Goal: Find specific fact

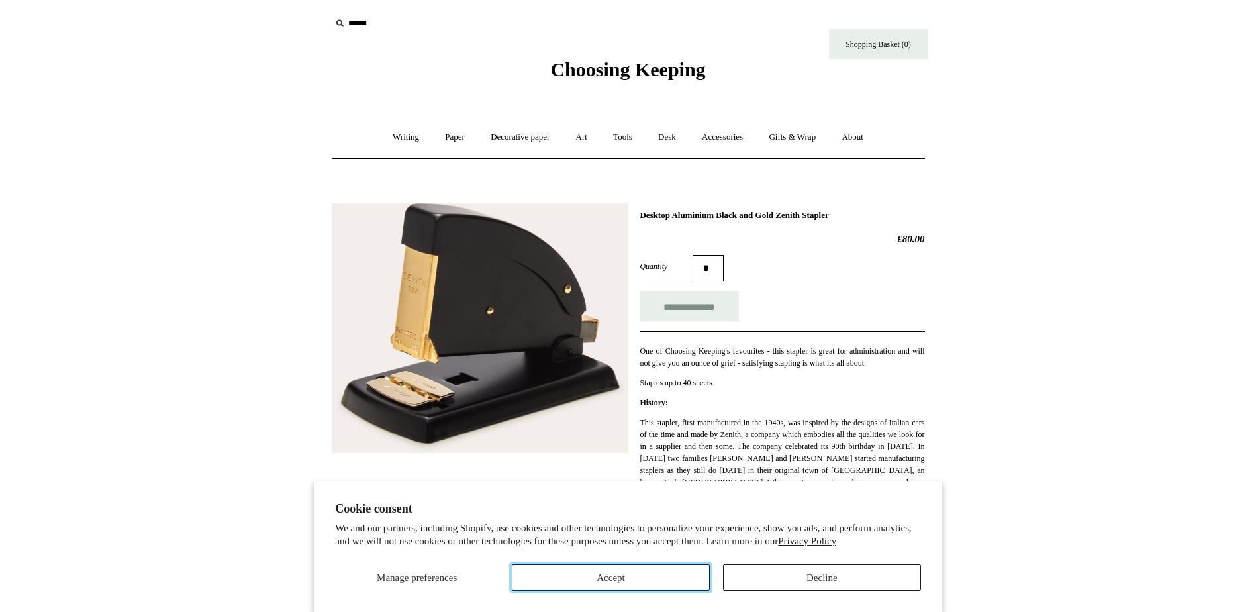
click at [669, 572] on button "Accept" at bounding box center [611, 577] width 198 height 26
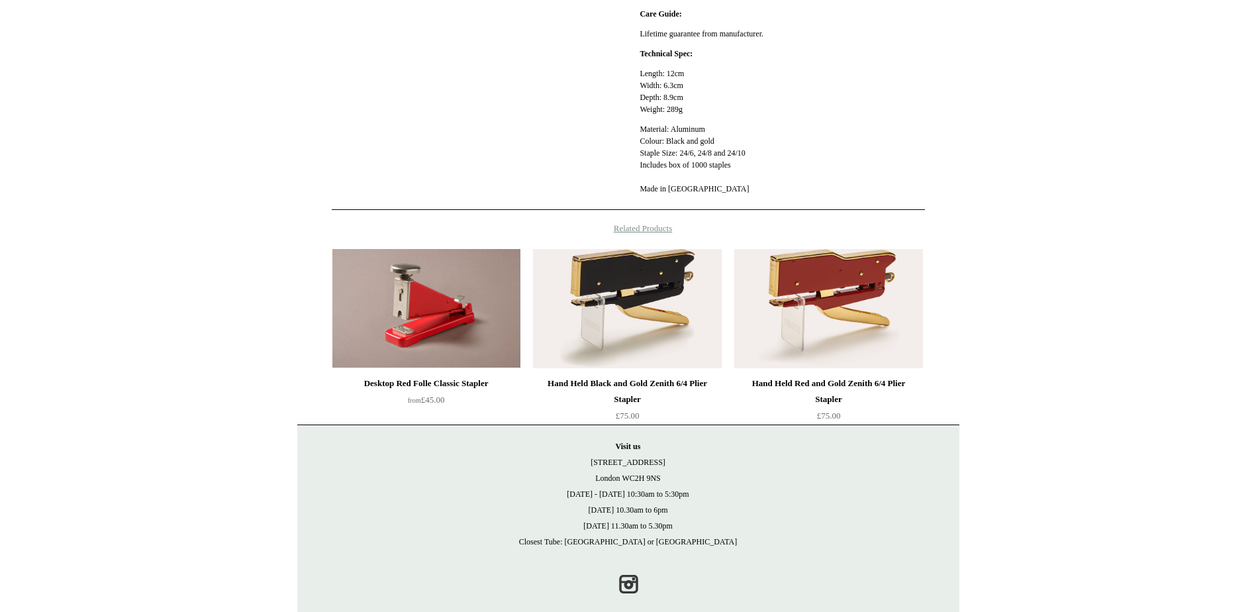
scroll to position [588, 0]
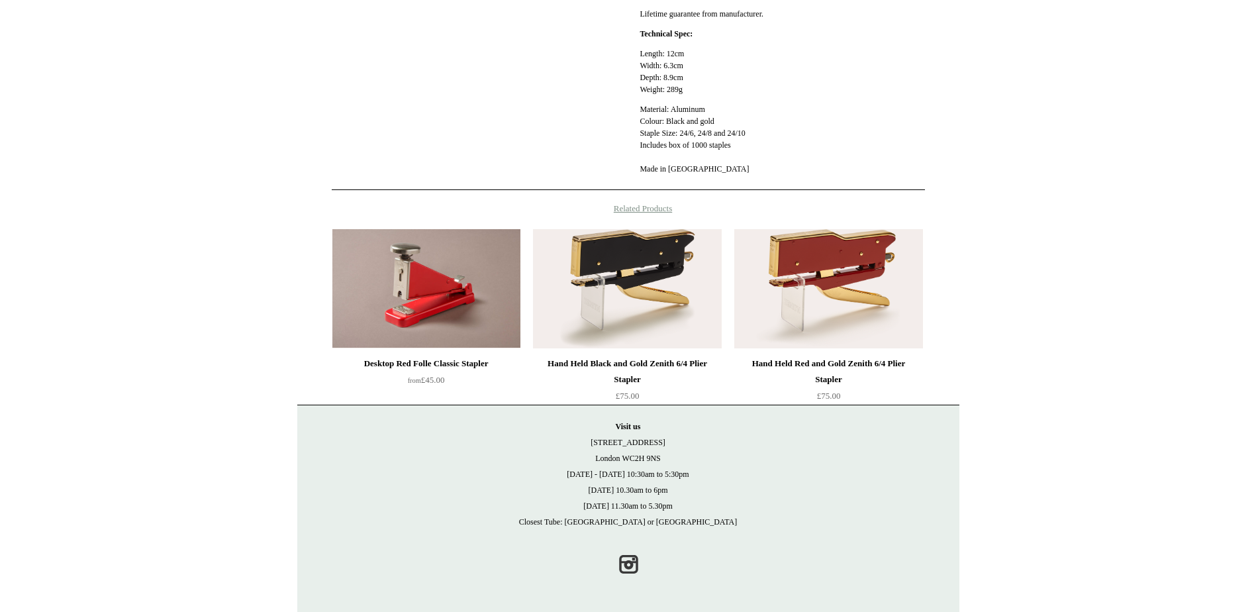
drag, startPoint x: 665, startPoint y: 459, endPoint x: 621, endPoint y: 457, distance: 43.7
click at [621, 457] on p "Visit [GEOGRAPHIC_DATA][STREET_ADDRESS] [DATE] - [DATE] 10:30am to 5:30pm [DATE…" at bounding box center [627, 473] width 635 height 111
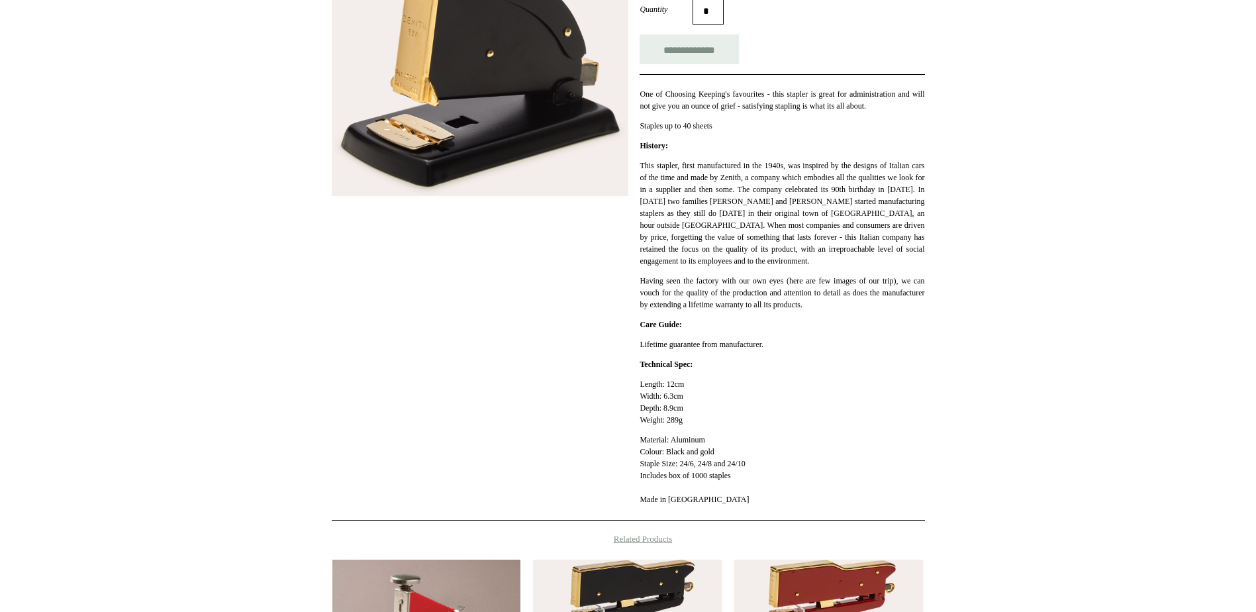
scroll to position [323, 0]
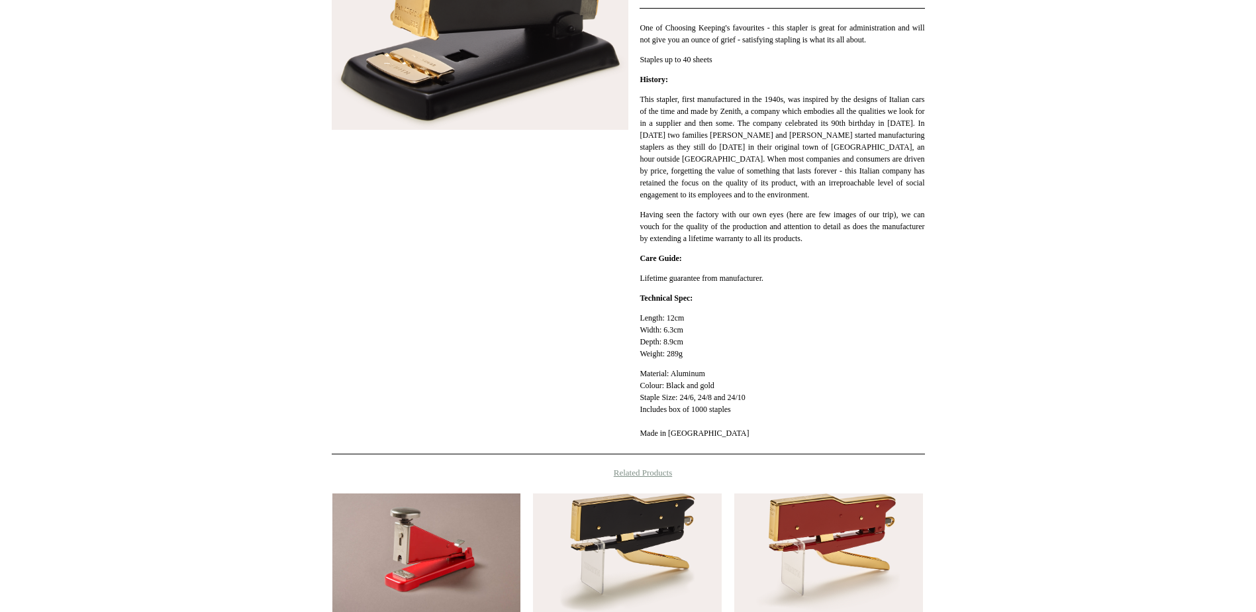
drag, startPoint x: 759, startPoint y: 399, endPoint x: 682, endPoint y: 401, distance: 77.5
click at [682, 401] on p "Material: Aluminum Colour: Black and gold Staple Size: 24/6, 24/8 and 24/10 Inc…" at bounding box center [781, 402] width 285 height 71
drag, startPoint x: 682, startPoint y: 401, endPoint x: 704, endPoint y: 434, distance: 39.1
click at [704, 434] on p "Material: Aluminum Colour: Black and gold Staple Size: 24/6, 24/8 and 24/10 Inc…" at bounding box center [781, 402] width 285 height 71
drag, startPoint x: 756, startPoint y: 401, endPoint x: 684, endPoint y: 401, distance: 72.8
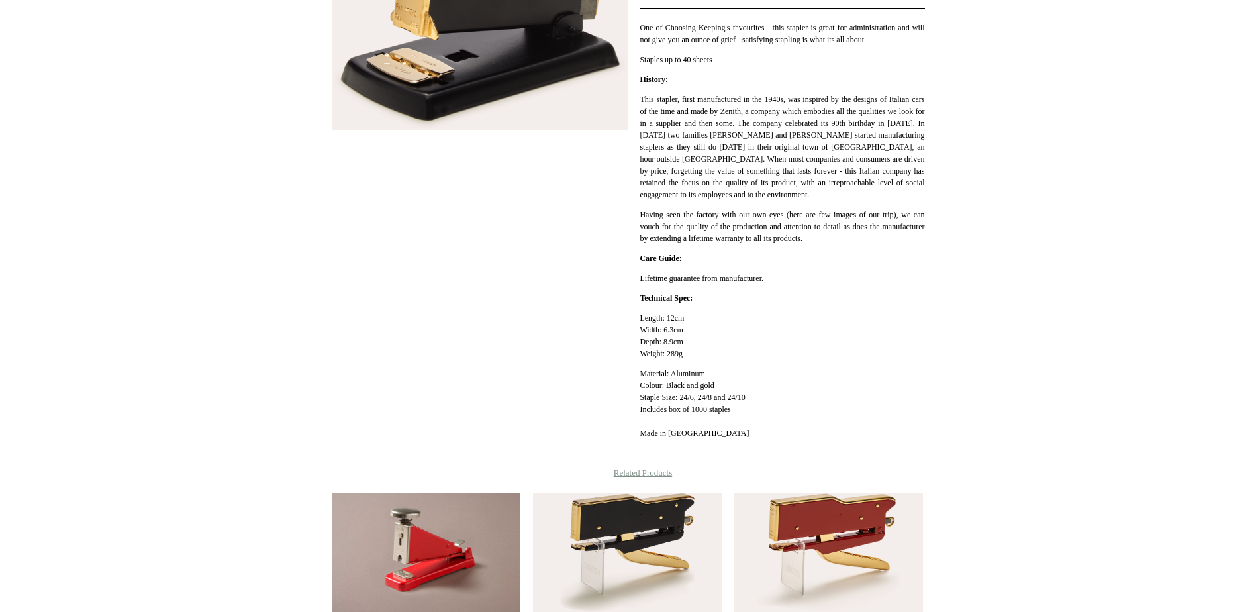
click at [684, 401] on p "Material: Aluminum Colour: Black and gold Staple Size: 24/6, 24/8 and 24/10 Inc…" at bounding box center [781, 402] width 285 height 71
copy p "24/6, 24/8 and 24/10"
click at [718, 425] on p "Material: Aluminum Colour: Black and gold Staple Size: 24/6, 24/8 and 24/10 Inc…" at bounding box center [781, 402] width 285 height 71
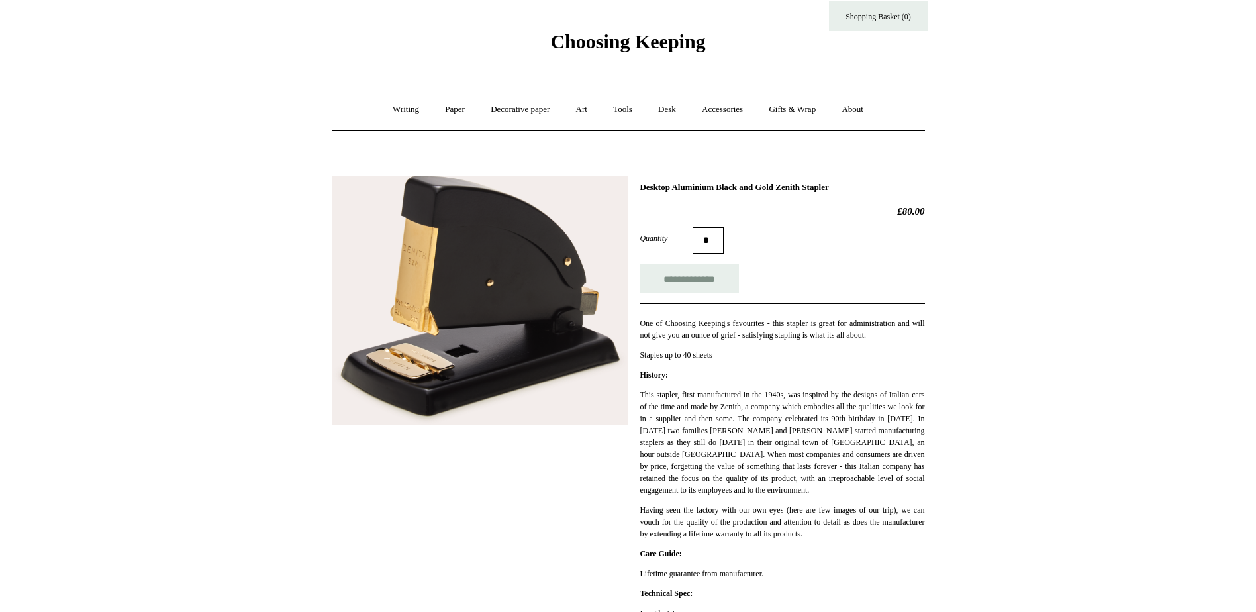
scroll to position [0, 0]
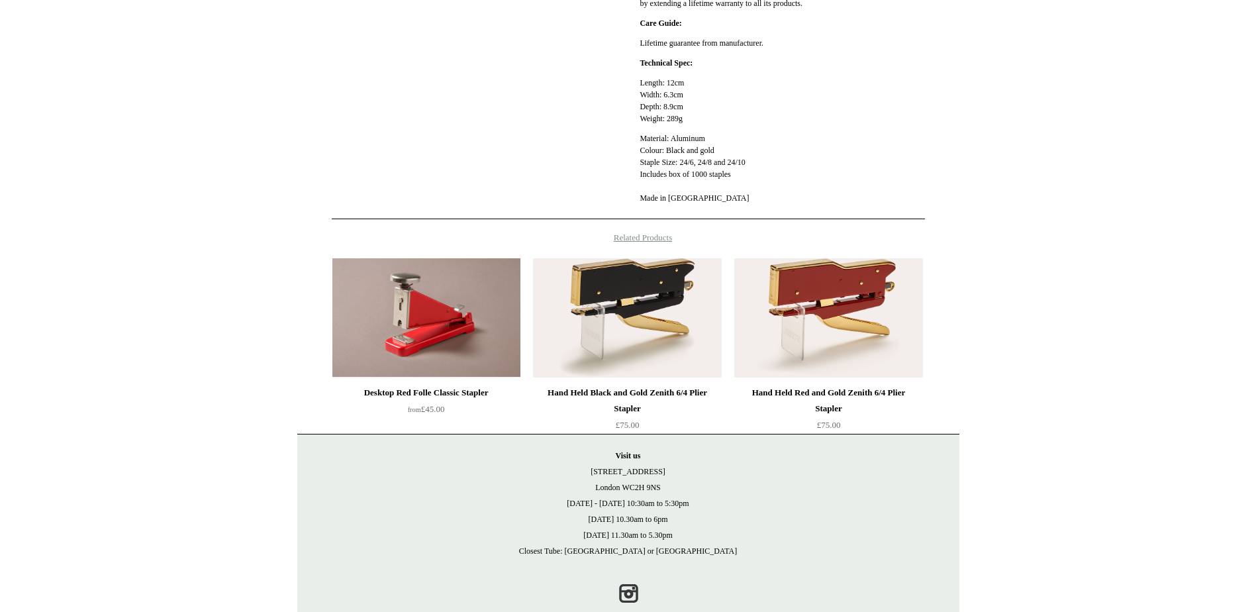
scroll to position [588, 0]
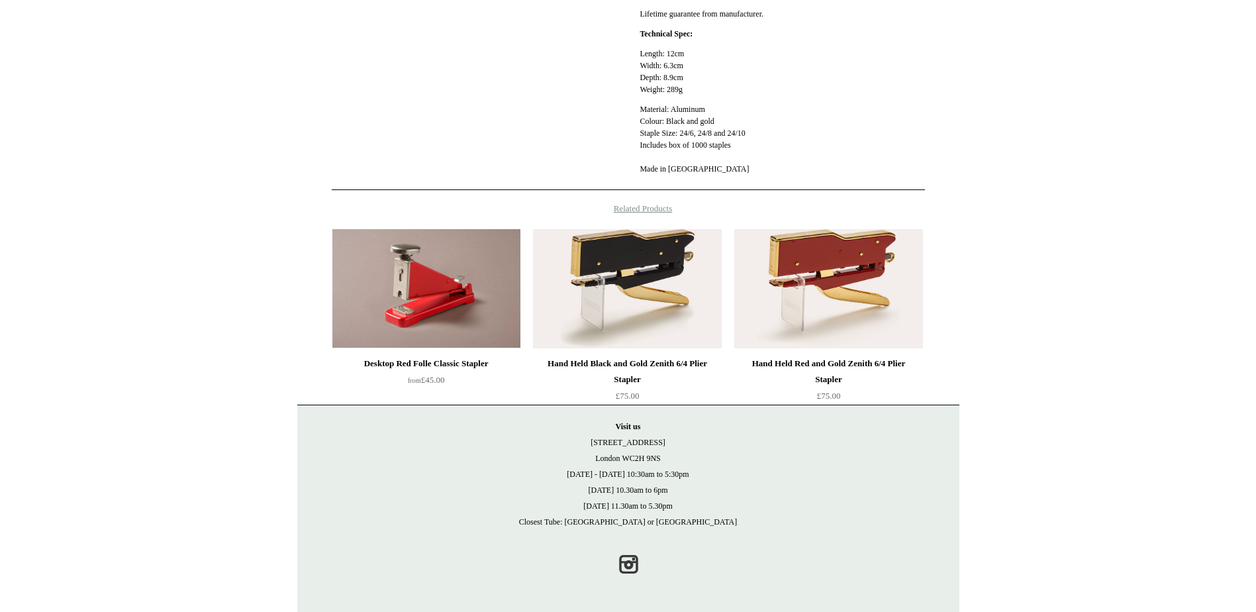
drag, startPoint x: 664, startPoint y: 459, endPoint x: 623, endPoint y: 459, distance: 41.0
click at [623, 459] on p "Visit [GEOGRAPHIC_DATA][STREET_ADDRESS] [DATE] - [DATE] 10:30am to 5:30pm [DATE…" at bounding box center [627, 473] width 635 height 111
copy p "WC2H 9NS"
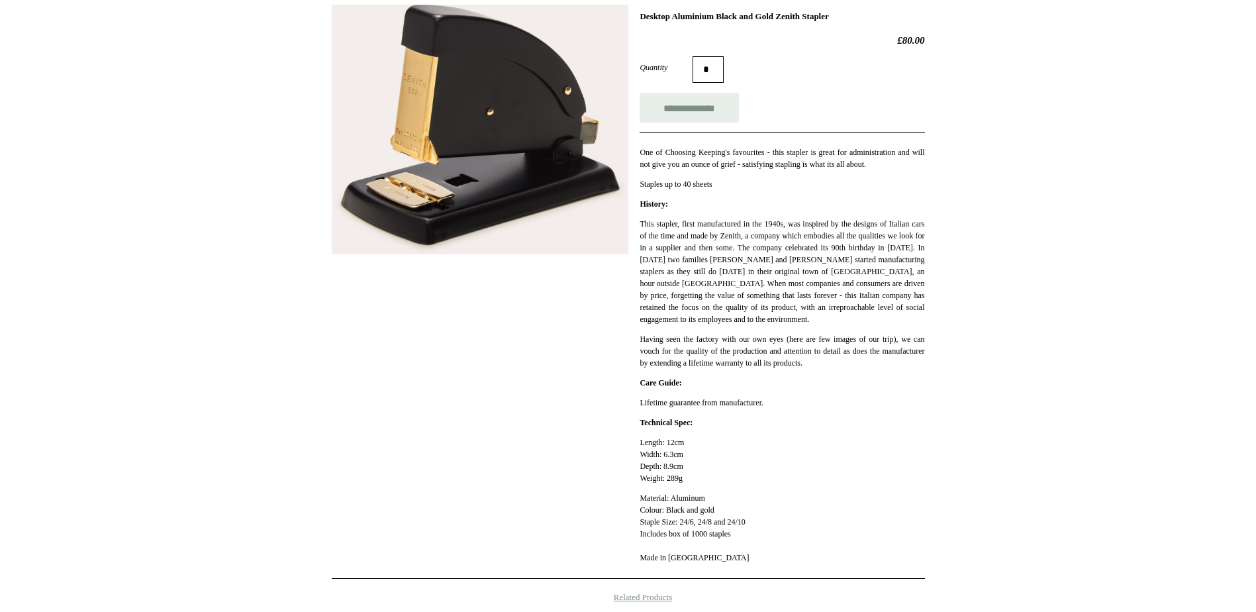
scroll to position [132, 0]
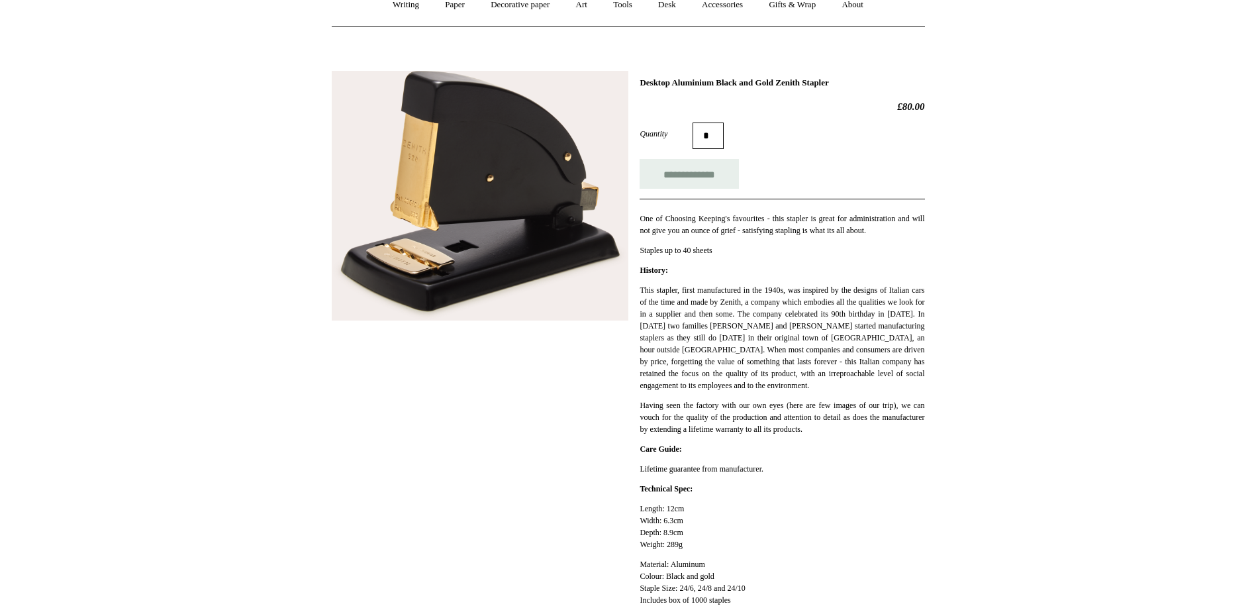
click at [903, 406] on p "Having seen the factory with our own eyes (here are few images of our trip), we…" at bounding box center [781, 417] width 285 height 36
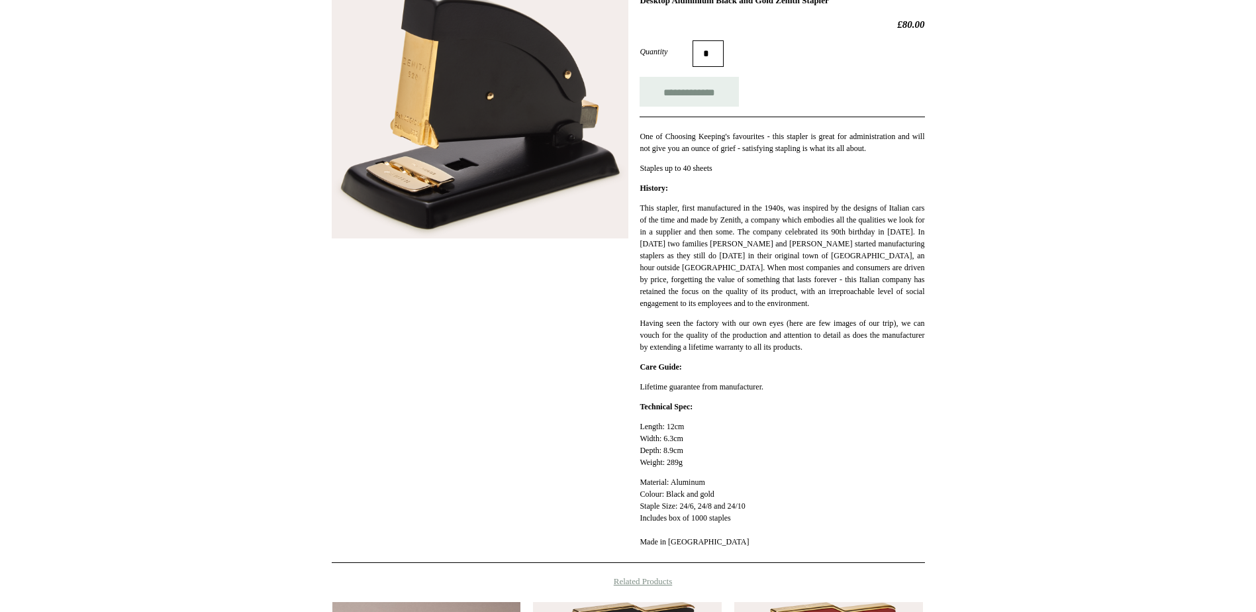
scroll to position [199, 0]
